Goal: Check status: Check status

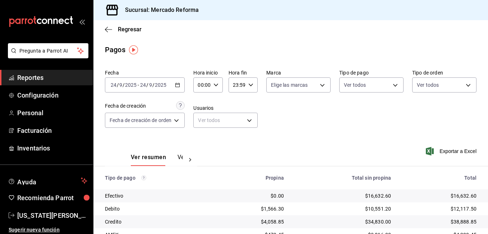
click at [180, 84] on icon "button" at bounding box center [177, 84] width 5 height 5
click at [115, 81] on div "2025-09-24 24 / 9 / 2025 - 2025-09-24 24 / 9 / 2025" at bounding box center [145, 84] width 80 height 15
click at [114, 88] on div "2025-09-24 24 / 9 / 2025 - 2025-09-24 24 / 9 / 2025" at bounding box center [145, 84] width 80 height 15
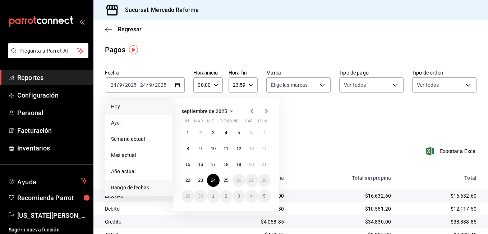
click at [121, 106] on span "Hoy" at bounding box center [139, 107] width 56 height 8
click at [121, 106] on div "Fecha de creación" at bounding box center [125, 106] width 41 height 8
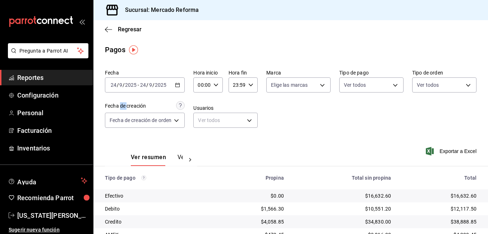
click at [117, 83] on span "/" at bounding box center [118, 85] width 2 height 6
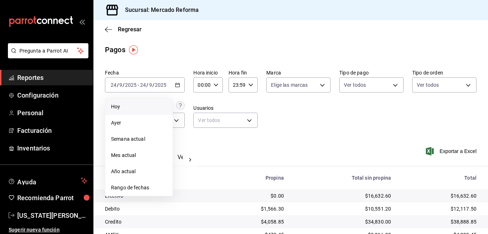
click at [119, 107] on span "Hoy" at bounding box center [139, 107] width 56 height 8
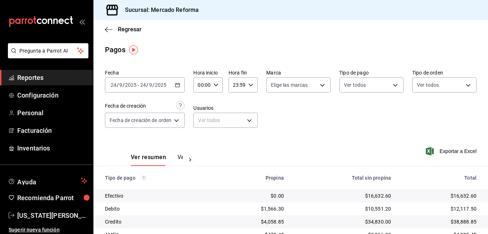
click at [117, 83] on span "/" at bounding box center [118, 85] width 2 height 6
click at [180, 84] on icon "button" at bounding box center [177, 84] width 5 height 5
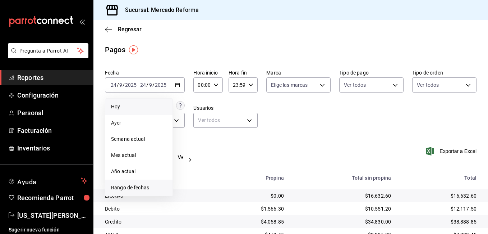
click at [133, 187] on span "Rango de fechas" at bounding box center [139, 188] width 56 height 8
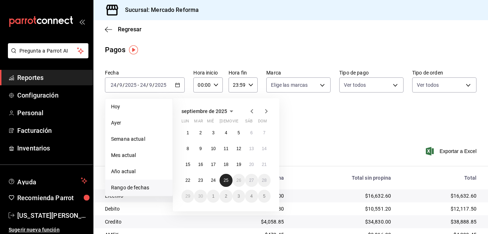
click at [227, 179] on abbr "25" at bounding box center [225, 179] width 5 height 5
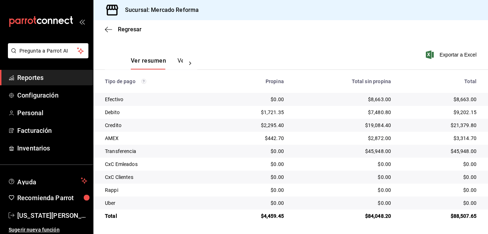
scroll to position [97, 0]
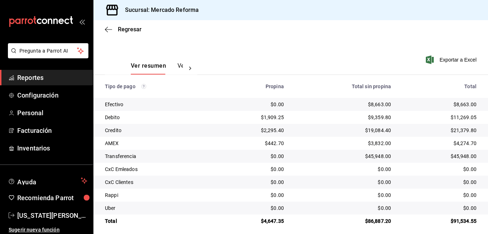
scroll to position [97, 0]
